Goal: Download file/media

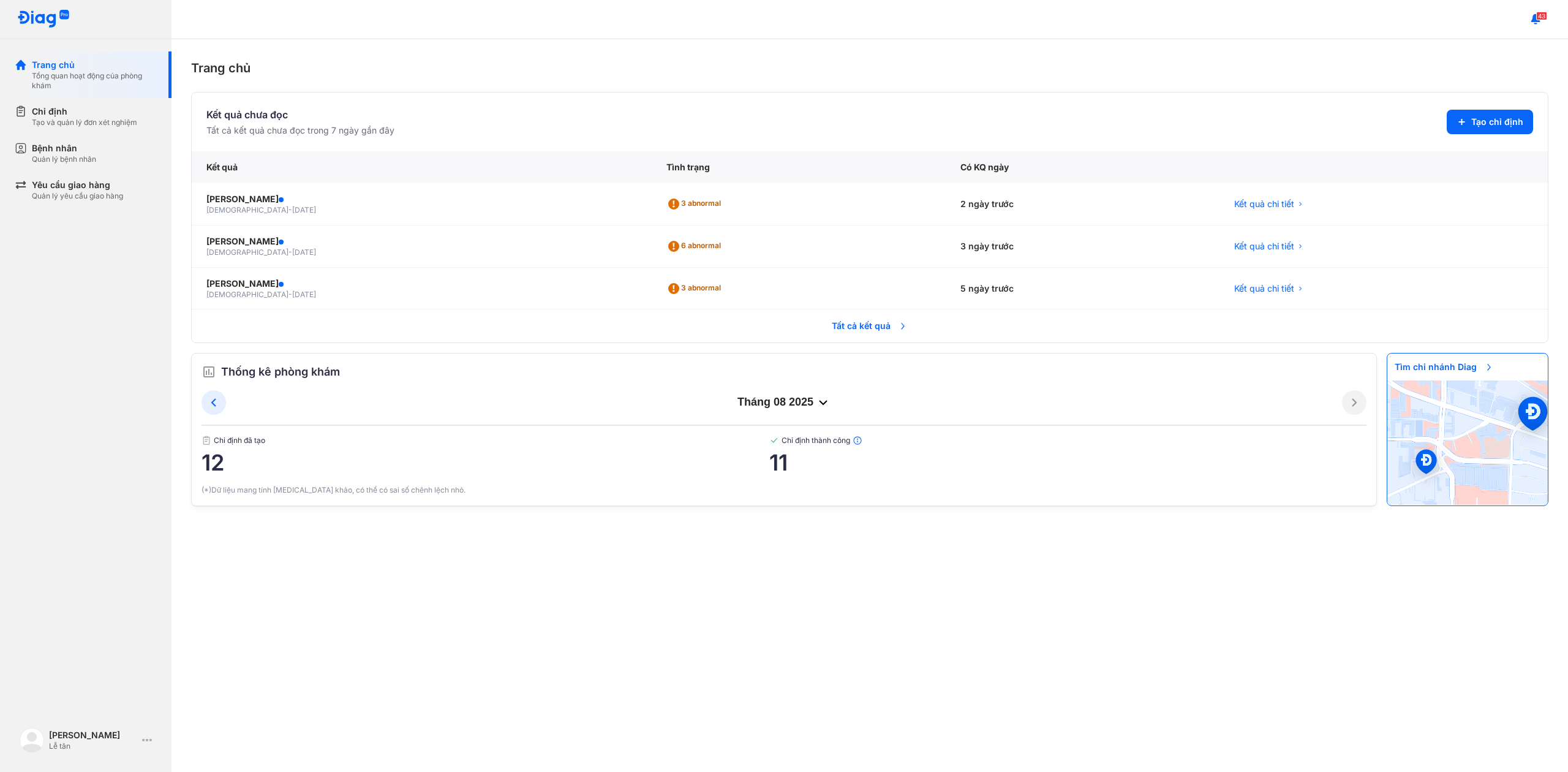
click at [886, 328] on span "Tất cả kết quả" at bounding box center [870, 325] width 91 height 27
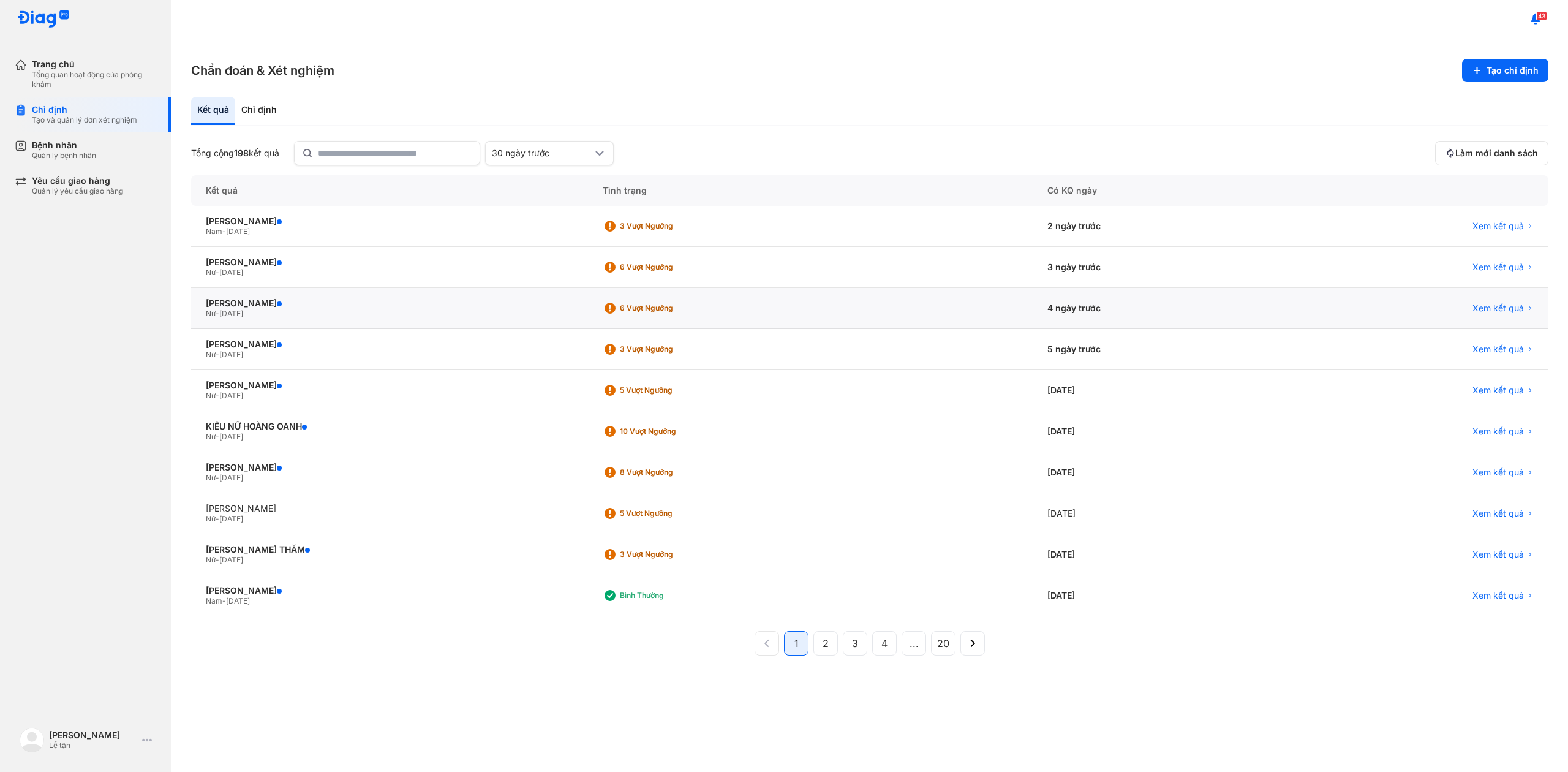
click at [402, 321] on div "LÊ THỊ XUÂN THỊNH Nữ - 16/12/2001" at bounding box center [389, 309] width 397 height 41
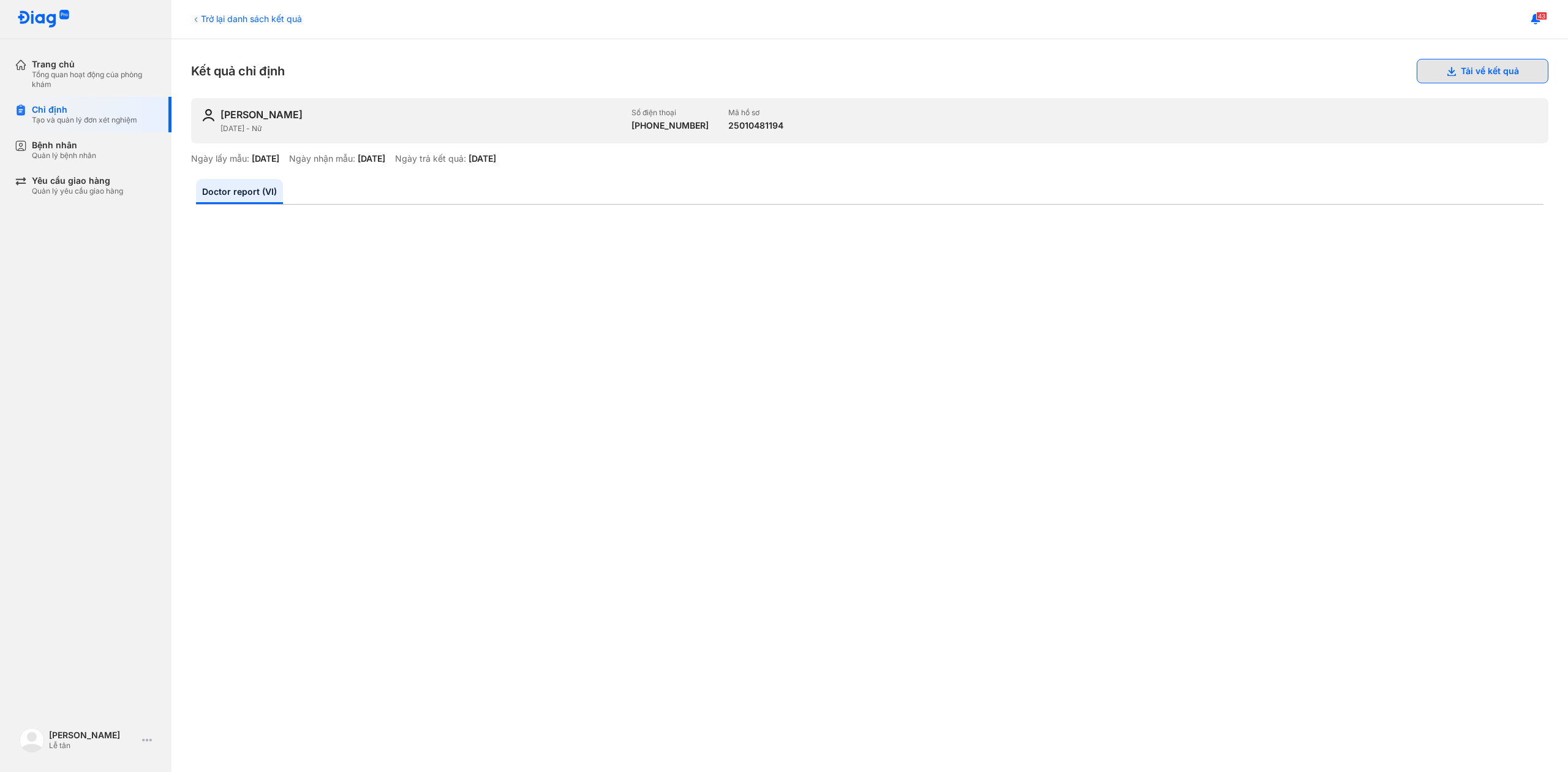
click at [1466, 80] on button "Tải về kết quả" at bounding box center [1482, 71] width 131 height 25
click at [79, 109] on div "Chỉ định" at bounding box center [84, 109] width 105 height 11
